Goal: Information Seeking & Learning: Learn about a topic

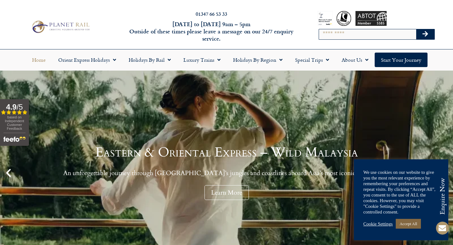
click at [406, 224] on link "Accept All" at bounding box center [408, 224] width 25 height 10
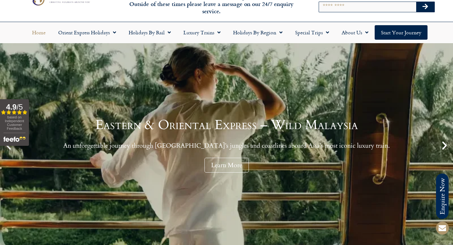
scroll to position [30, 0]
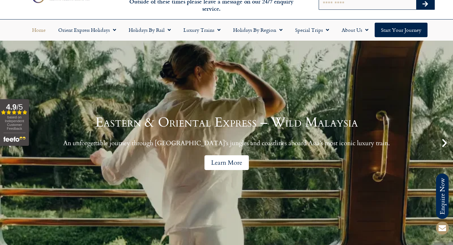
click at [226, 160] on link "Learn More" at bounding box center [226, 162] width 44 height 15
click at [143, 28] on link "Holidays by Rail" at bounding box center [149, 30] width 55 height 14
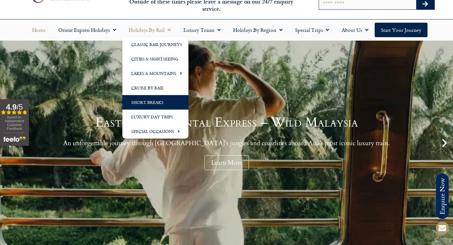
click at [140, 101] on link "Short Breaks" at bounding box center [155, 102] width 66 height 14
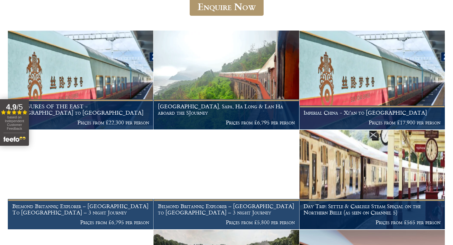
scroll to position [37, 0]
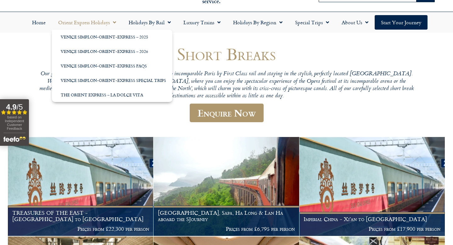
click at [79, 23] on link "Orient Express Holidays" at bounding box center [87, 22] width 70 height 14
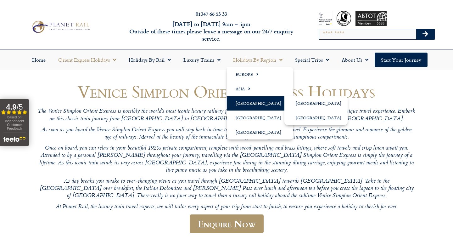
click at [245, 103] on link "[GEOGRAPHIC_DATA]" at bounding box center [260, 103] width 66 height 14
click at [294, 103] on link "[GEOGRAPHIC_DATA]" at bounding box center [315, 103] width 63 height 14
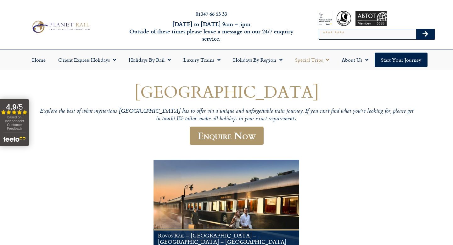
click at [313, 60] on link "Special Trips" at bounding box center [312, 60] width 47 height 14
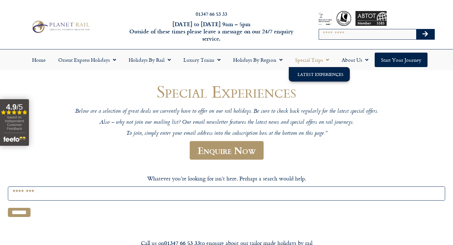
click at [319, 61] on link "Special Trips" at bounding box center [312, 60] width 47 height 14
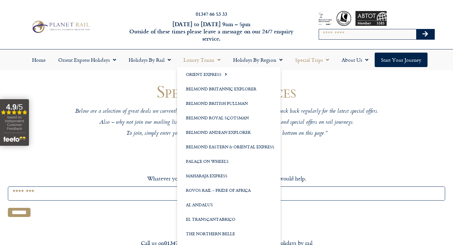
click at [192, 59] on link "Luxury Trains" at bounding box center [202, 60] width 50 height 14
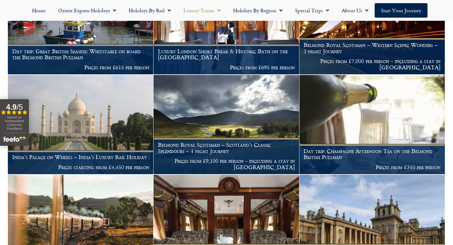
scroll to position [981, 0]
